Goal: Task Accomplishment & Management: Use online tool/utility

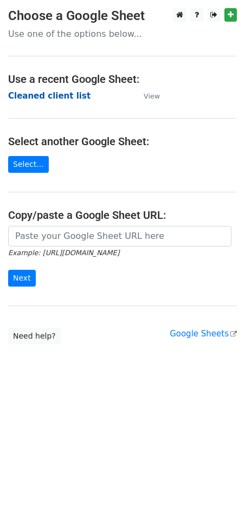
click at [64, 96] on strong "Cleaned client list" at bounding box center [49, 96] width 82 height 10
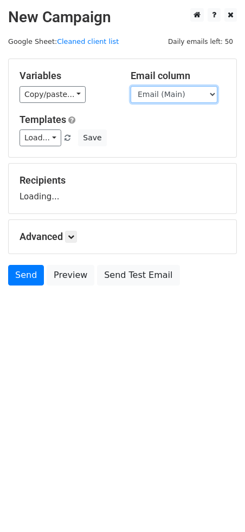
click at [156, 94] on select "Email (Main) Email (Secondary) Day 1 Day 2 Day 3 Day 4 Day 5" at bounding box center [174, 94] width 87 height 17
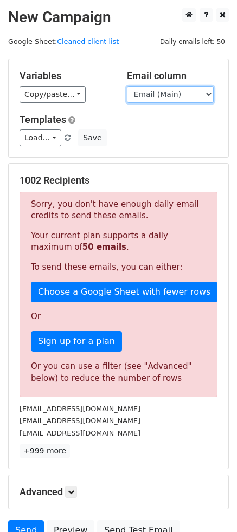
click at [160, 95] on select "Email (Main) Email (Secondary) Day 1 Day 2 Day 3 Day 4 Day 5" at bounding box center [170, 94] width 87 height 17
select select "Day 4"
click at [127, 86] on select "Email (Main) Email (Secondary) Day 1 Day 2 Day 3 Day 4 Day 5" at bounding box center [170, 94] width 87 height 17
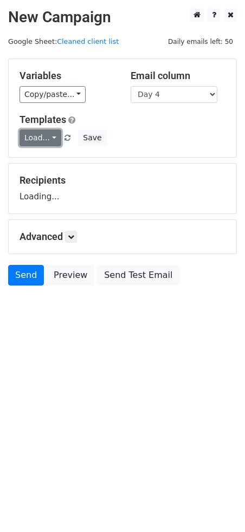
click at [38, 136] on link "Load..." at bounding box center [41, 137] width 42 height 17
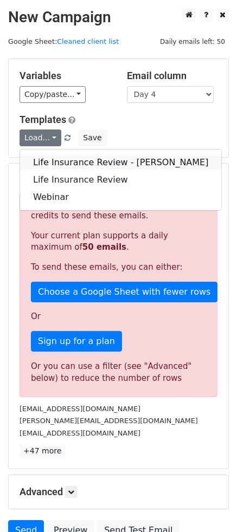
click at [62, 159] on link "Life Insurance Review - [PERSON_NAME]" at bounding box center [120, 162] width 201 height 17
